Goal: Information Seeking & Learning: Check status

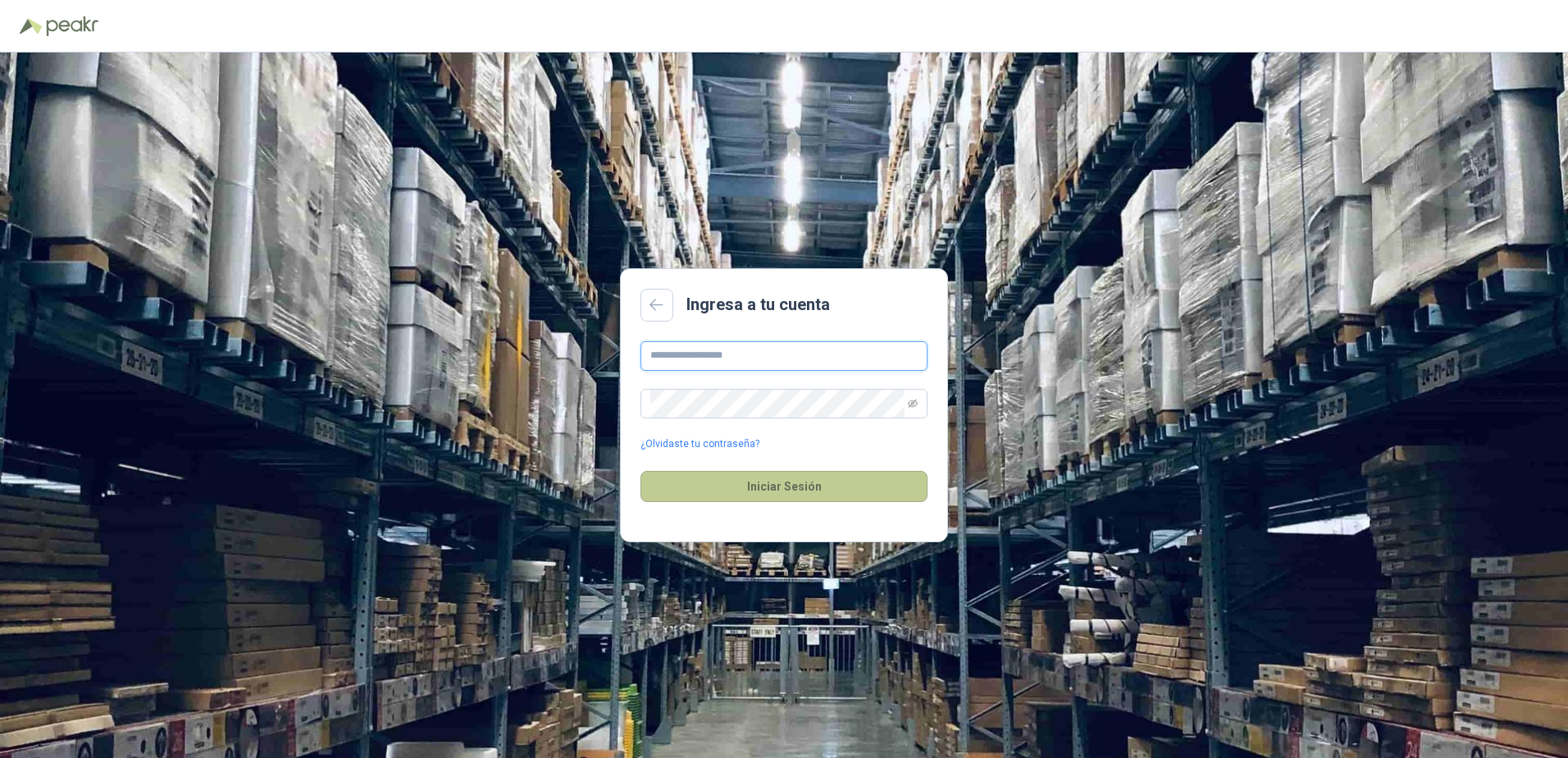
type input "**********"
click at [805, 489] on button "Iniciar Sesión" at bounding box center [784, 486] width 287 height 31
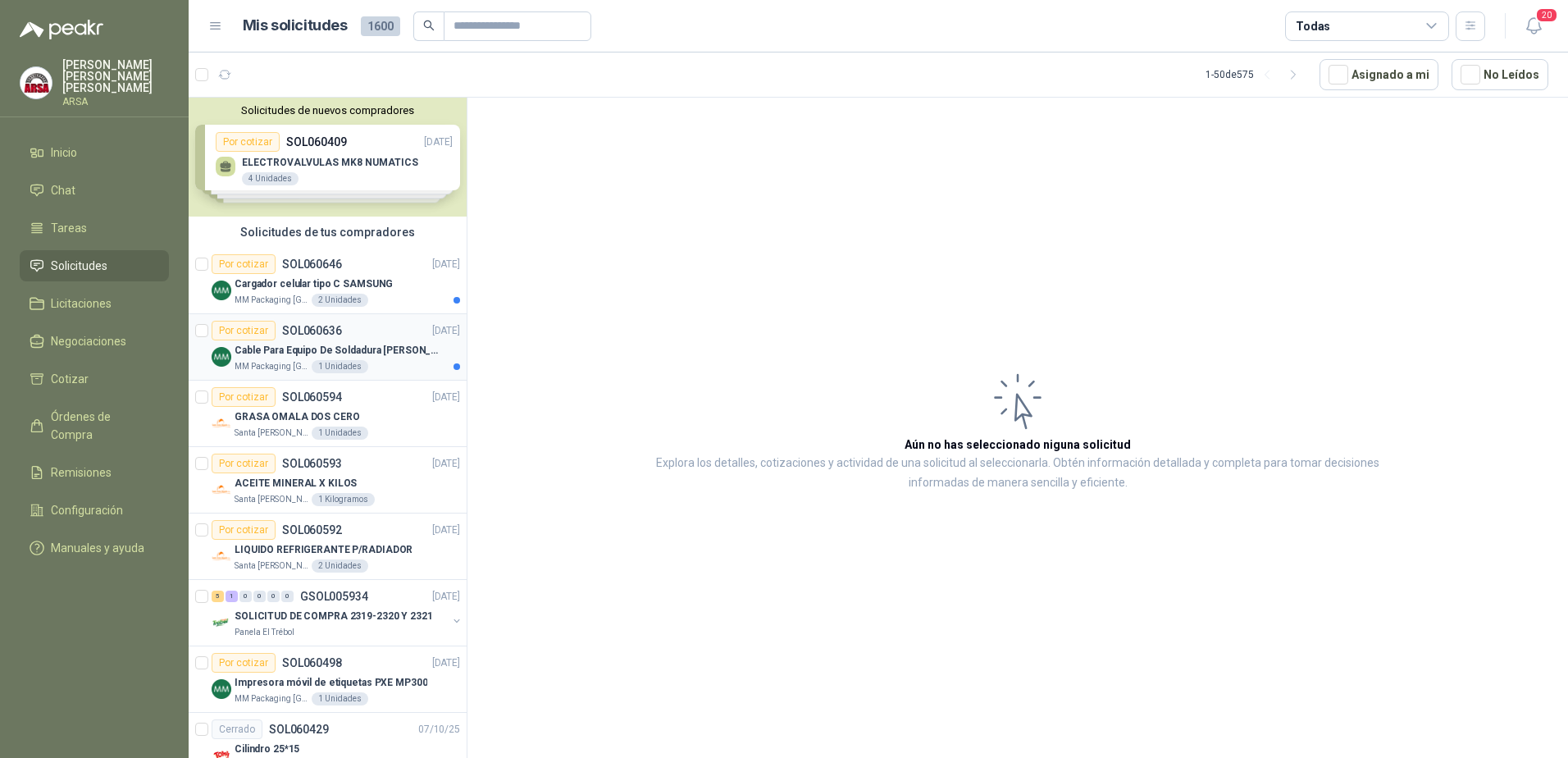
click at [363, 337] on div "Por cotizar SOL060636 [DATE]" at bounding box center [336, 330] width 248 height 20
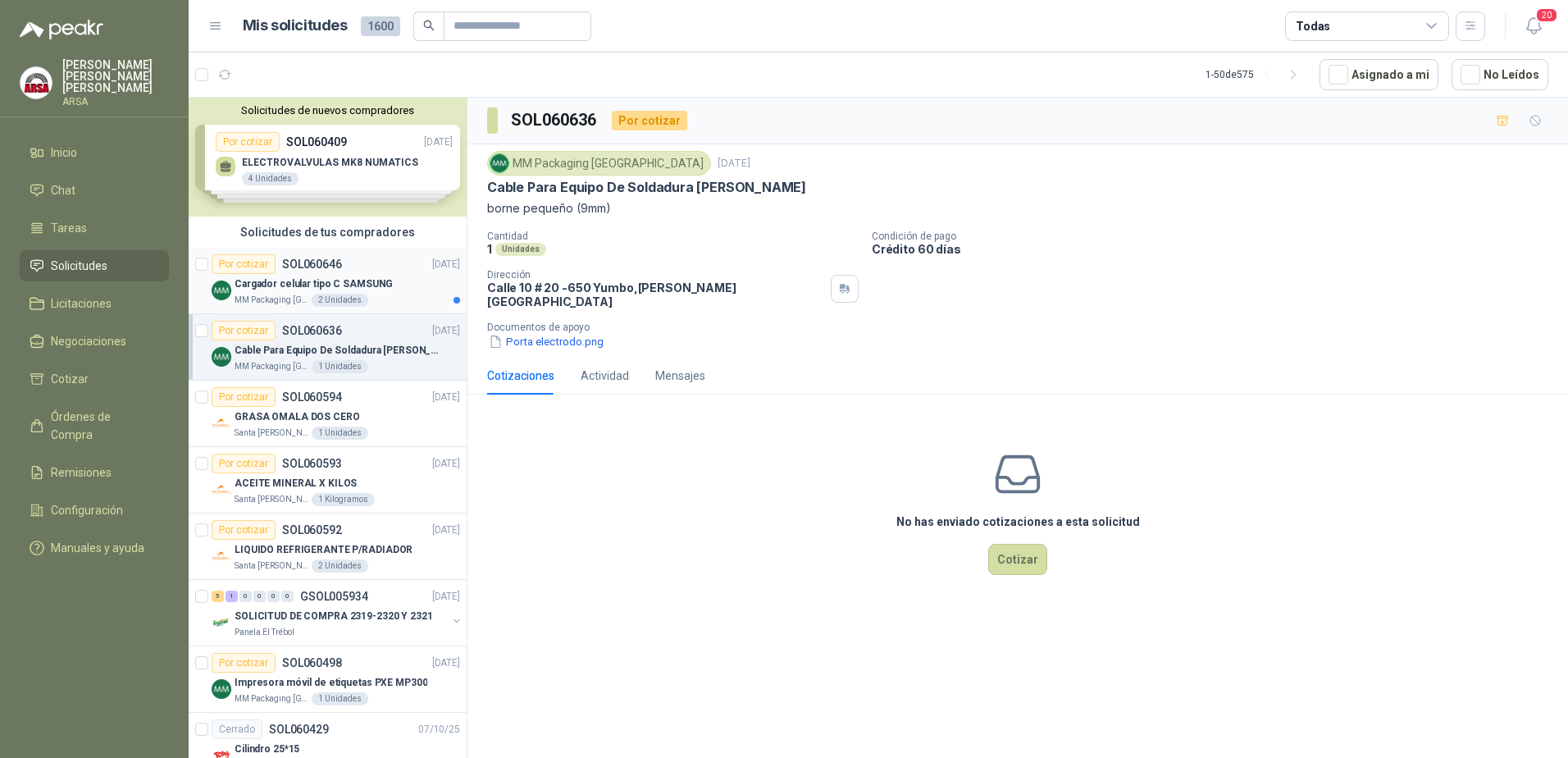
click at [293, 269] on p "SOL060646" at bounding box center [312, 265] width 60 height 12
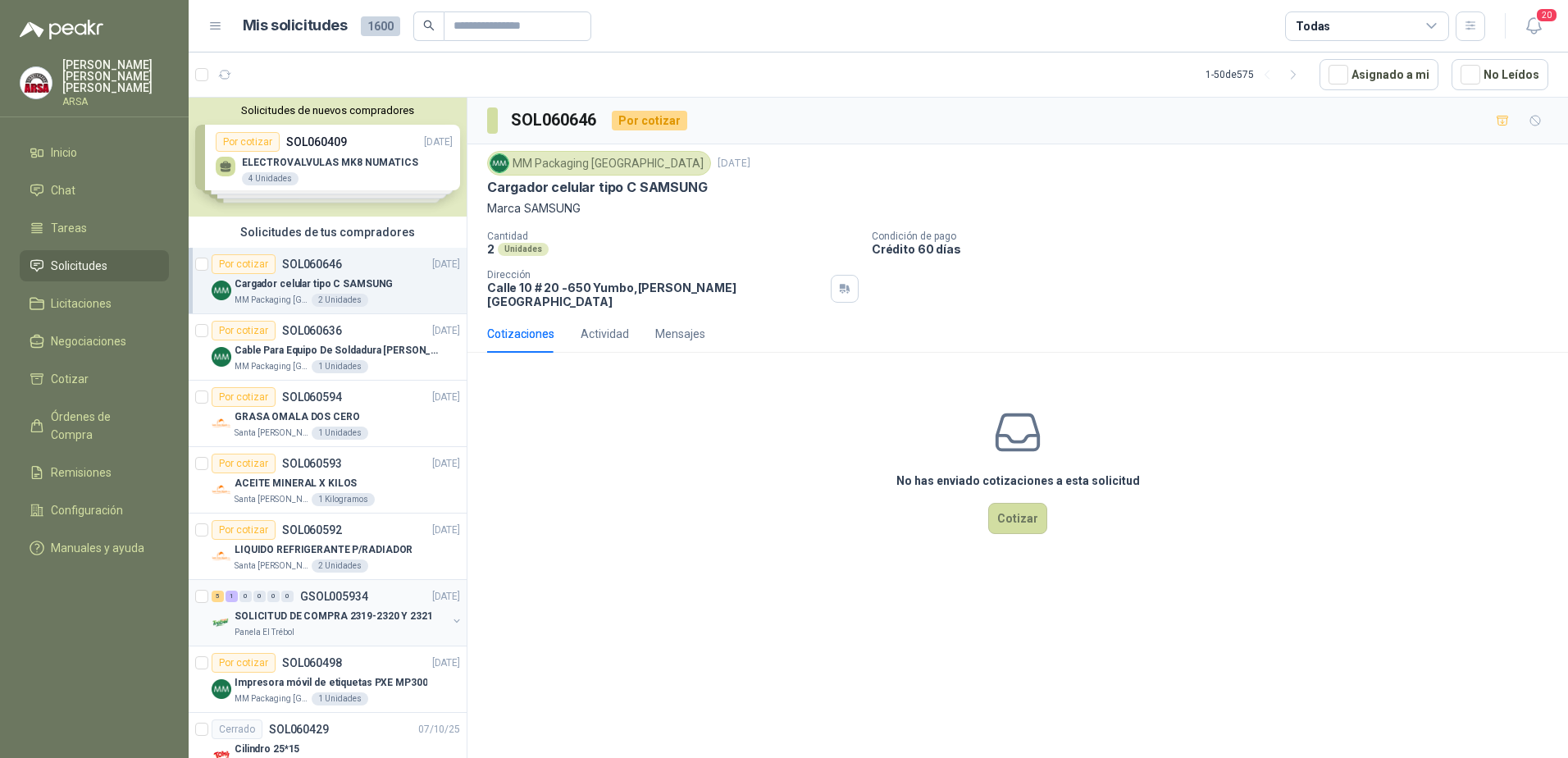
click at [310, 605] on div "5 1 0 0 0 0 GSOL005934 [DATE]" at bounding box center [338, 596] width 252 height 20
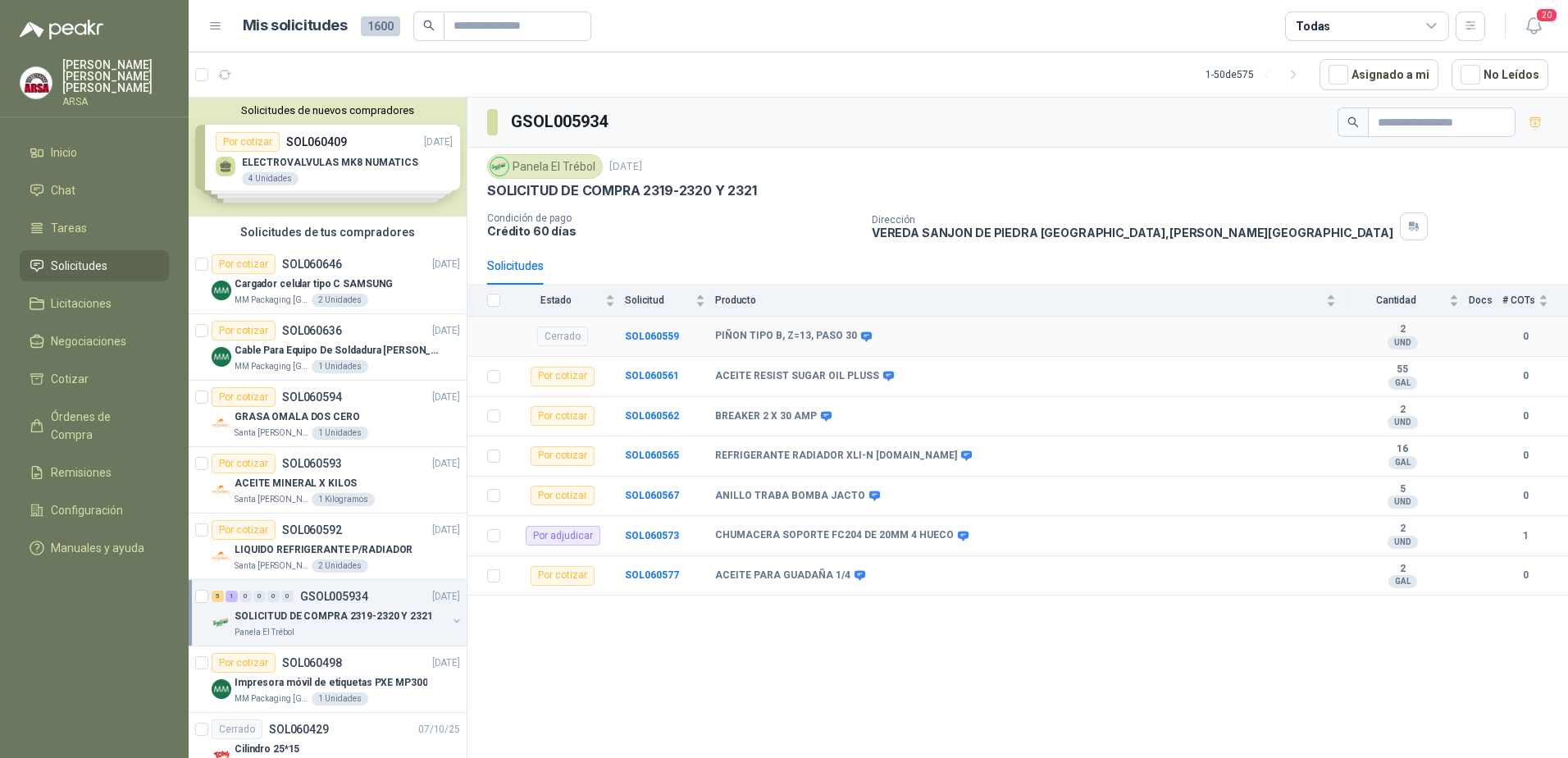
click at [828, 341] on div "PIÑON TIPO B, Z=13, PASO 30" at bounding box center [1025, 336] width 621 height 13
click at [770, 338] on b "PIÑON TIPO B, Z=13, PASO 30" at bounding box center [785, 336] width 142 height 13
click at [629, 334] on b "SOL060559" at bounding box center [652, 337] width 54 height 12
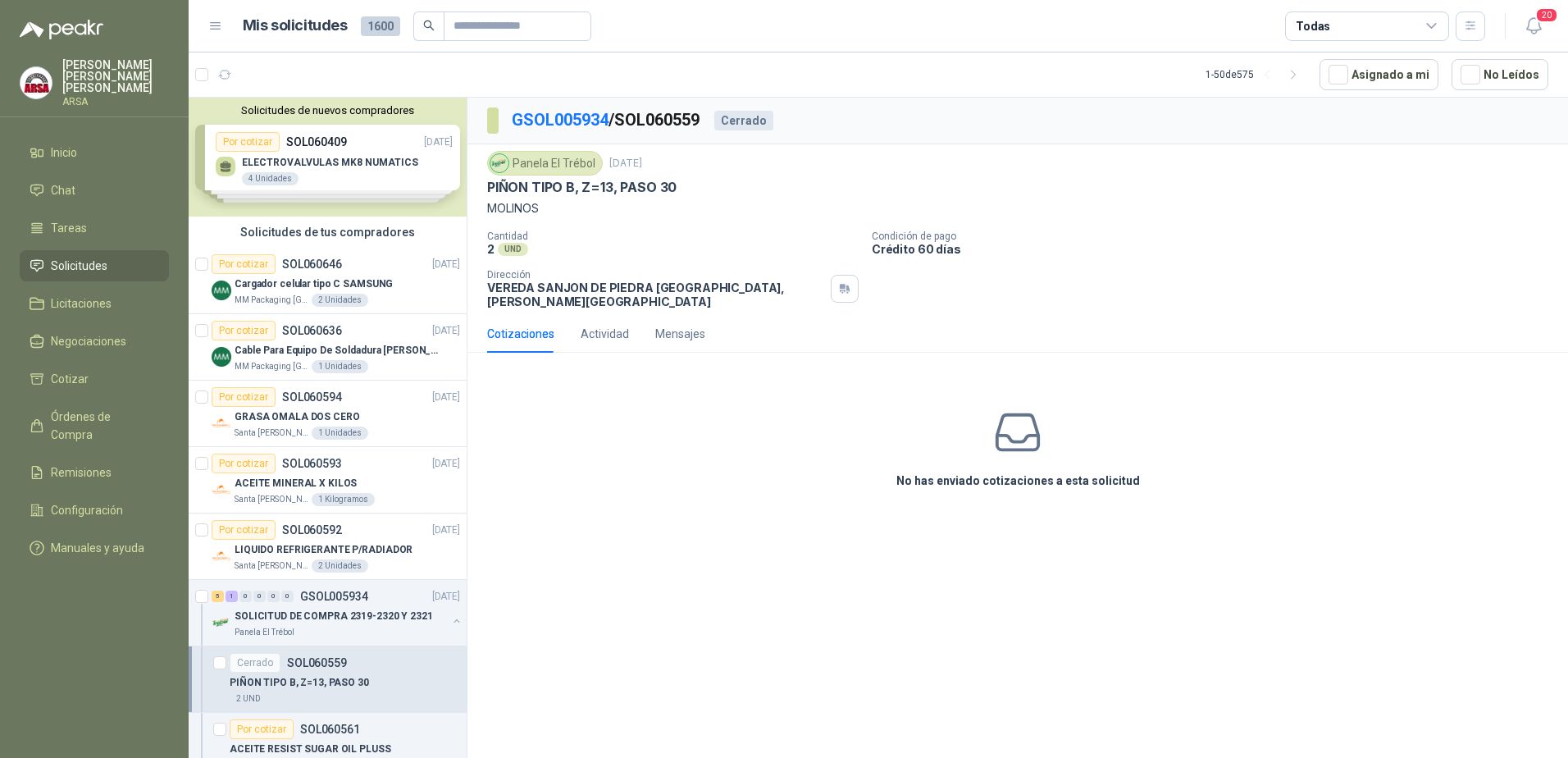
click at [42, 75] on img at bounding box center [36, 82] width 31 height 31
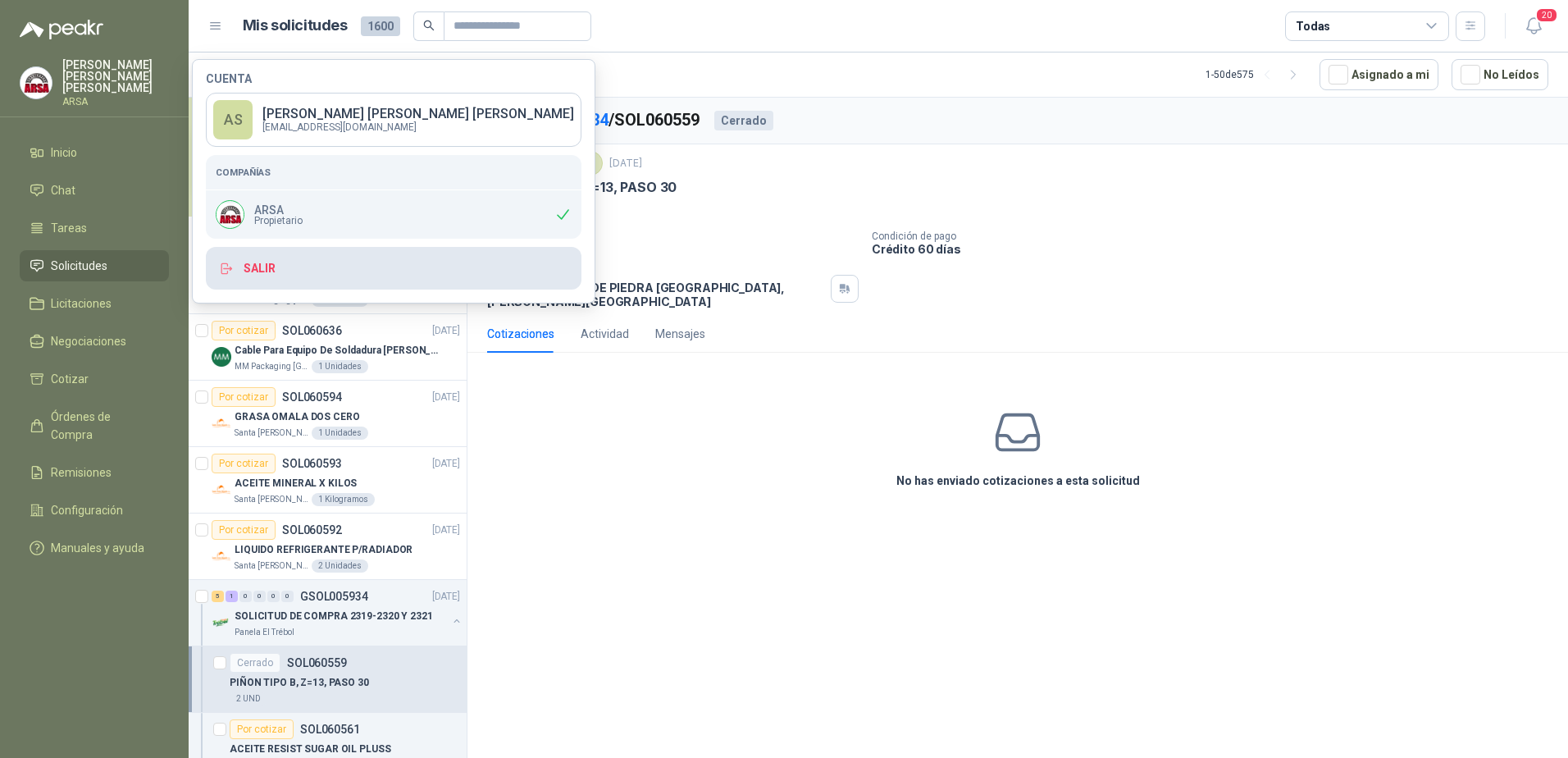
click at [259, 267] on button "Salir" at bounding box center [393, 268] width 376 height 42
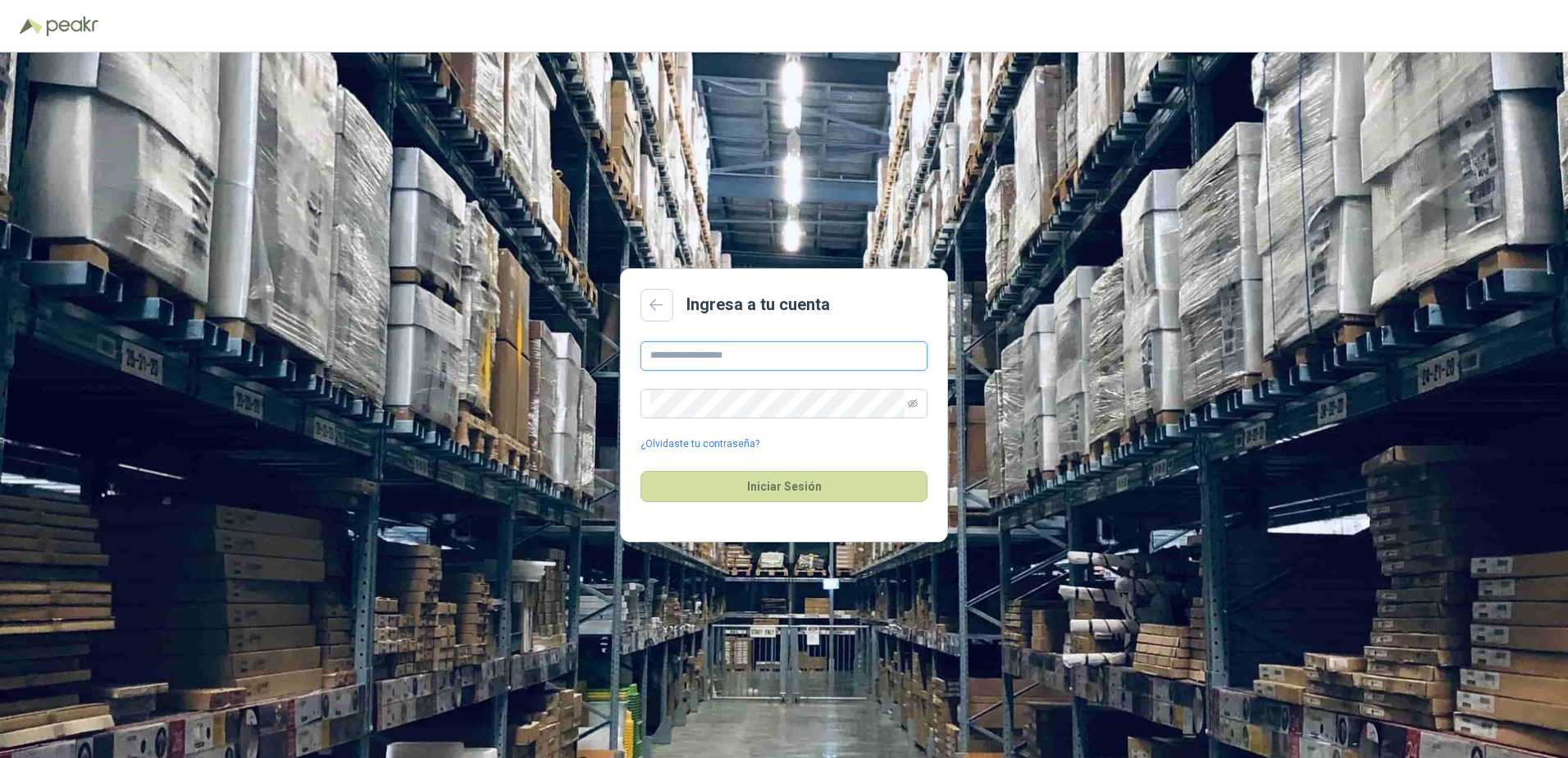
type input "**********"
